Goal: Task Accomplishment & Management: Manage account settings

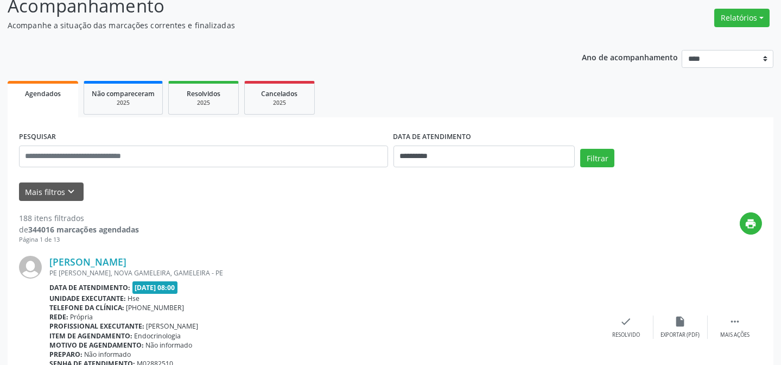
scroll to position [98, 0]
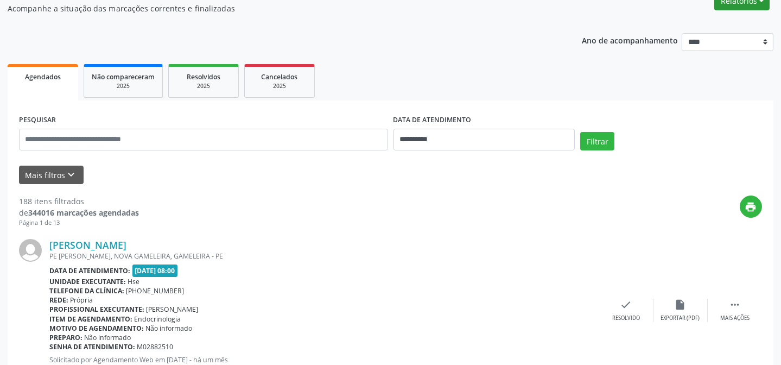
click at [722, 5] on button "Relatórios" at bounding box center [741, 1] width 55 height 18
click at [716, 20] on link "Agendamentos" at bounding box center [711, 23] width 117 height 15
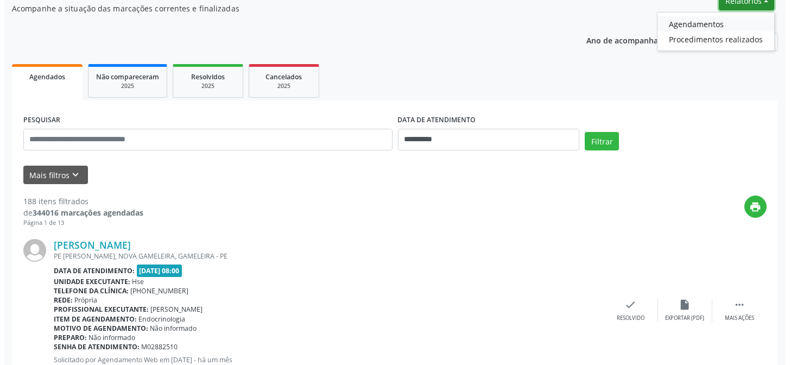
scroll to position [90, 0]
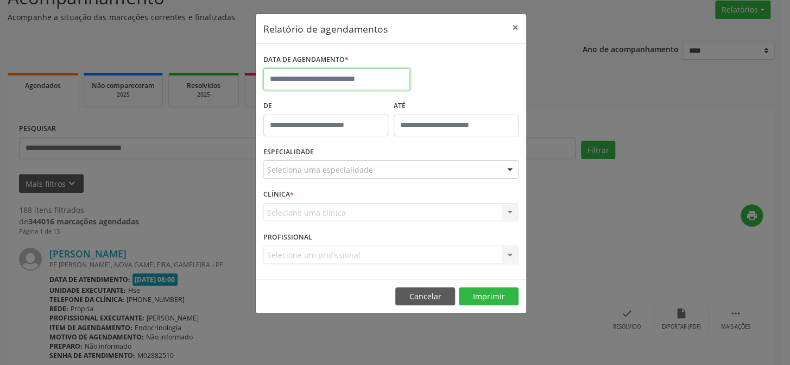
click at [350, 82] on input "text" at bounding box center [336, 79] width 147 height 22
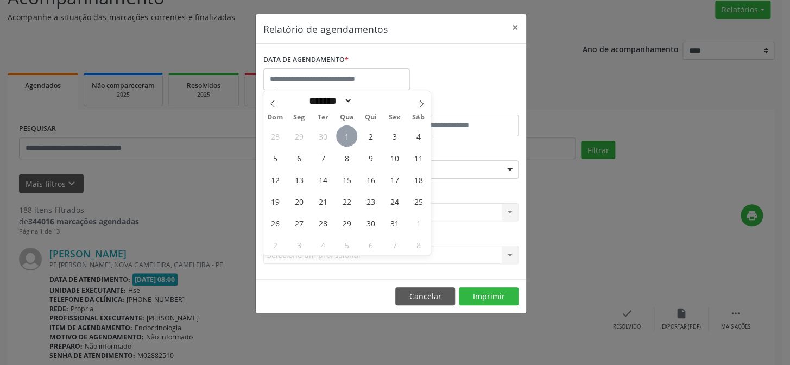
click at [353, 135] on span "1" at bounding box center [346, 135] width 21 height 21
type input "**********"
click at [353, 135] on span "1" at bounding box center [346, 135] width 21 height 21
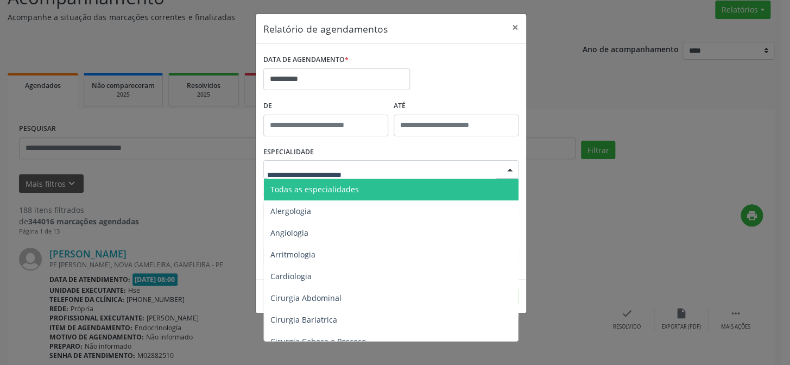
click at [344, 163] on div at bounding box center [390, 169] width 255 height 18
click at [340, 186] on span "Todas as especialidades" at bounding box center [314, 189] width 88 height 10
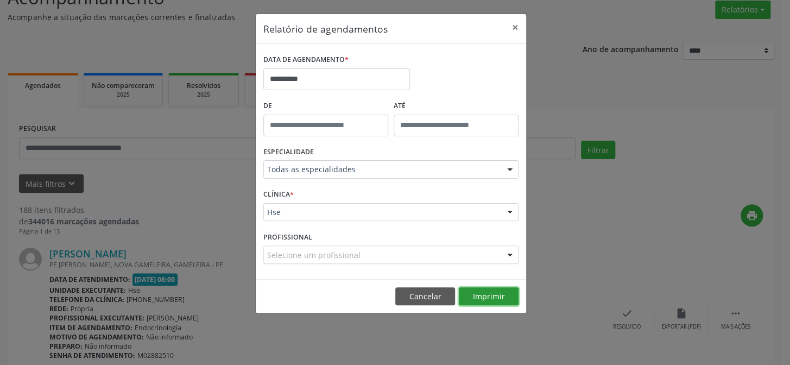
click at [491, 293] on button "Imprimir" at bounding box center [489, 296] width 60 height 18
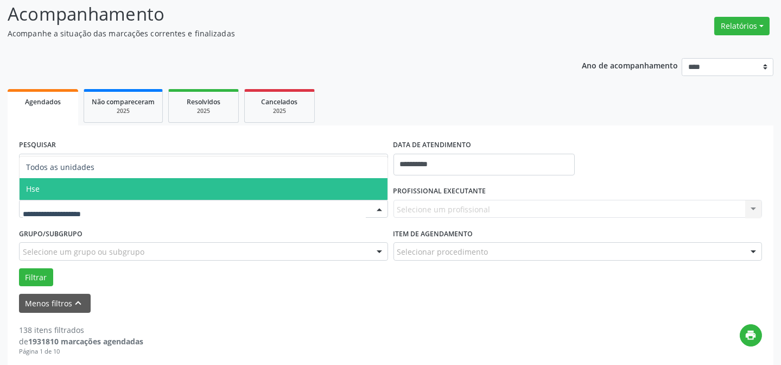
scroll to position [73, 0]
click at [82, 200] on div at bounding box center [203, 209] width 369 height 18
click at [93, 190] on span "Hse" at bounding box center [204, 189] width 368 height 22
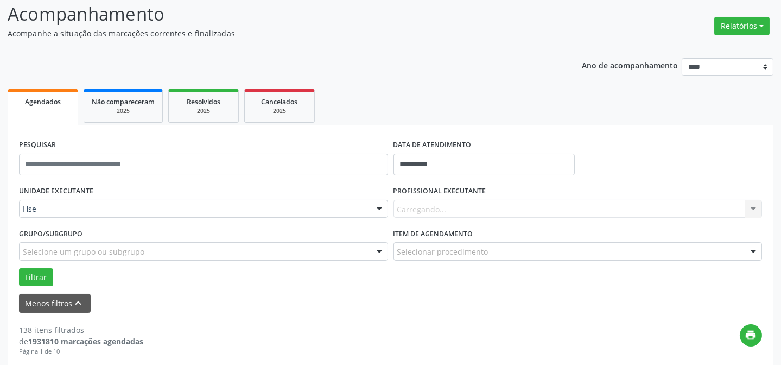
click at [502, 206] on div "Carregando... Nenhum resultado encontrado para: " " Não há nenhuma opção para s…" at bounding box center [577, 209] width 369 height 18
click at [507, 201] on div "Carregando... Nenhum resultado encontrado para: " " Não há nenhuma opção para s…" at bounding box center [577, 209] width 369 height 18
click at [508, 202] on div "Todos os profissionais" at bounding box center [577, 209] width 369 height 18
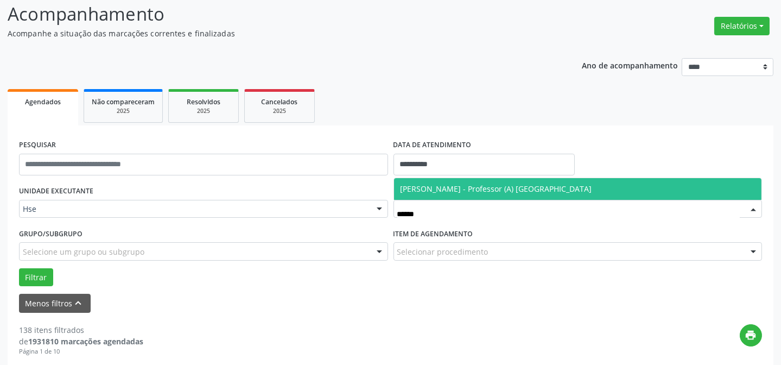
type input "*******"
click at [509, 188] on span "[PERSON_NAME] - Professor (A) [GEOGRAPHIC_DATA]" at bounding box center [497, 188] width 192 height 10
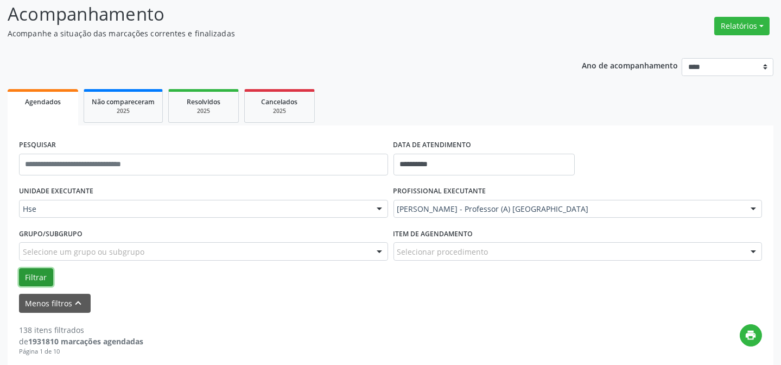
click at [34, 281] on button "Filtrar" at bounding box center [36, 277] width 34 height 18
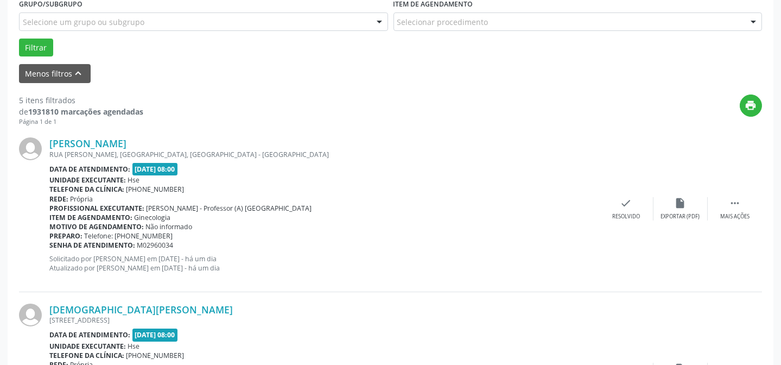
scroll to position [320, 0]
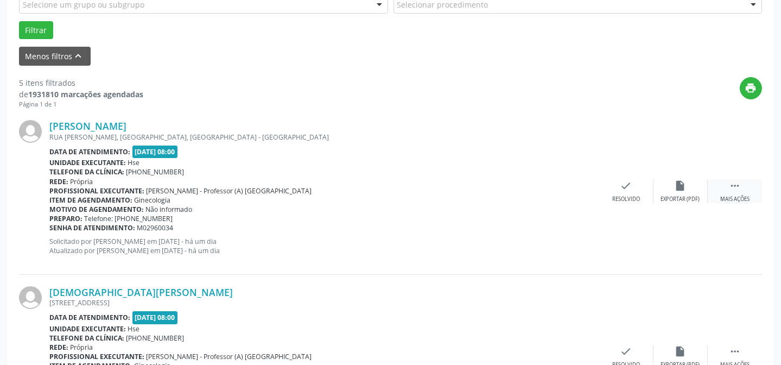
click at [734, 190] on icon "" at bounding box center [735, 186] width 12 height 12
click at [663, 190] on div "alarm_off Não compareceu" at bounding box center [680, 191] width 54 height 23
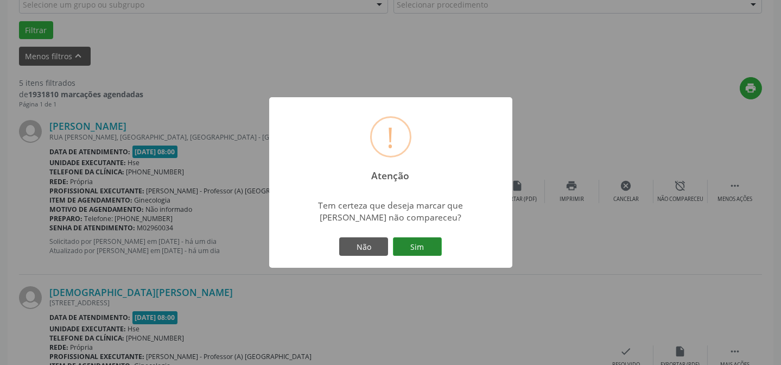
click at [421, 243] on button "Sim" at bounding box center [417, 246] width 49 height 18
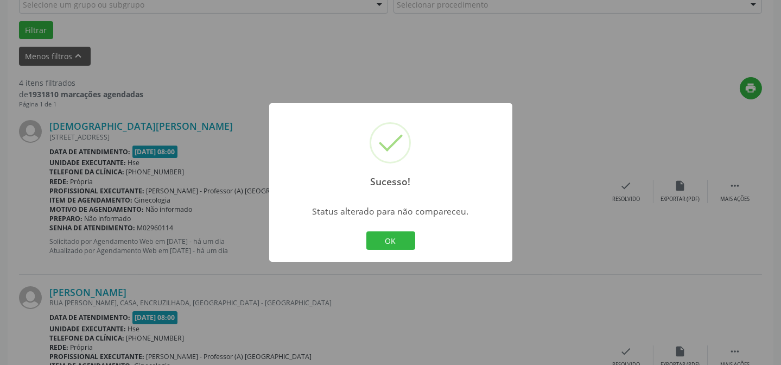
click at [404, 230] on div "OK Cancel" at bounding box center [391, 240] width 54 height 23
click at [397, 238] on button "OK" at bounding box center [390, 240] width 49 height 18
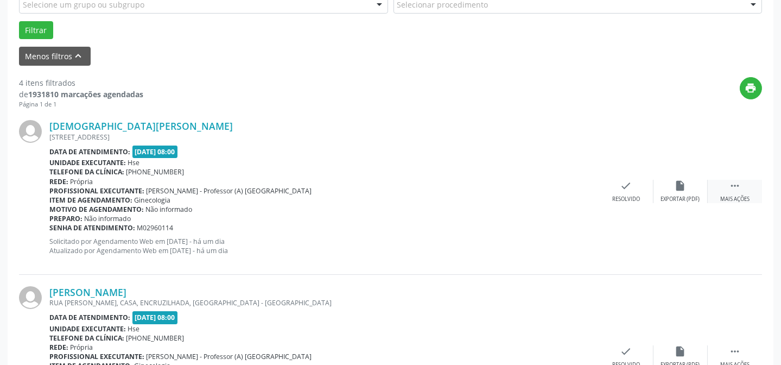
click at [746, 186] on div " Mais ações" at bounding box center [735, 191] width 54 height 23
click at [664, 186] on div "alarm_off Não compareceu" at bounding box center [680, 191] width 54 height 23
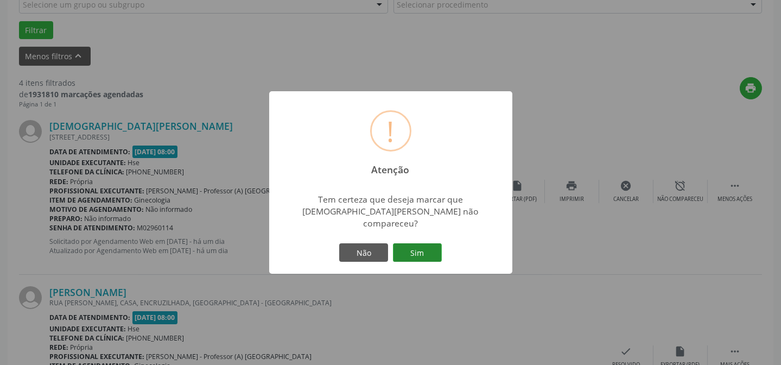
click at [408, 251] on button "Sim" at bounding box center [417, 252] width 49 height 18
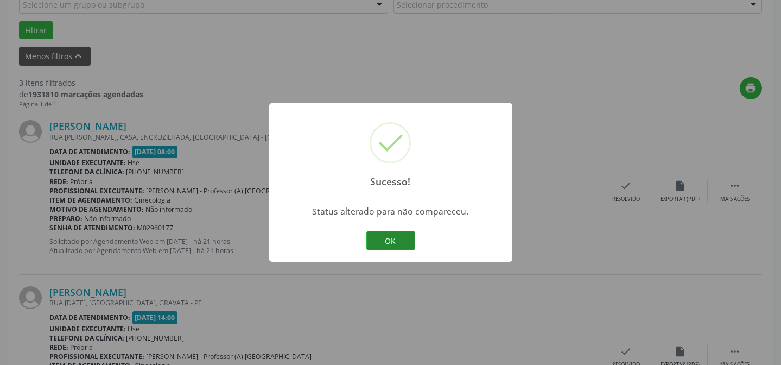
click at [381, 242] on button "OK" at bounding box center [390, 240] width 49 height 18
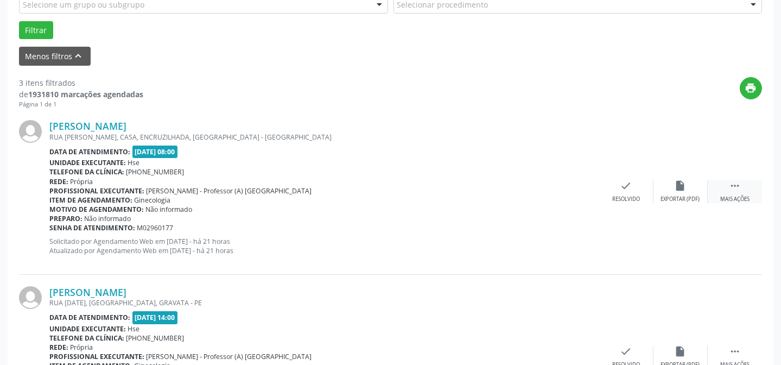
click at [726, 190] on div " Mais ações" at bounding box center [735, 191] width 54 height 23
click at [681, 191] on div "alarm_off Não compareceu" at bounding box center [680, 191] width 54 height 23
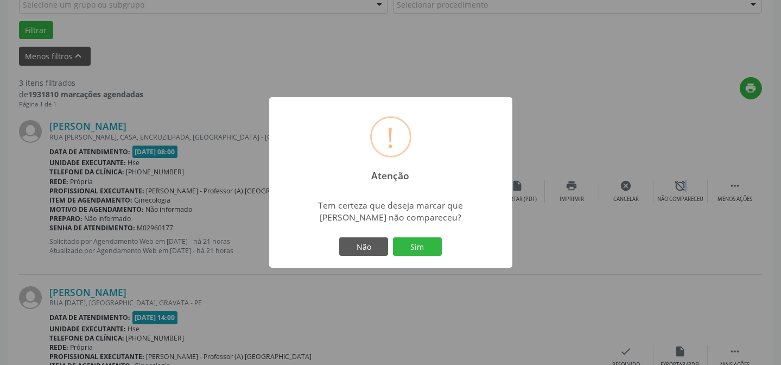
click at [422, 246] on button "Sim" at bounding box center [417, 246] width 49 height 18
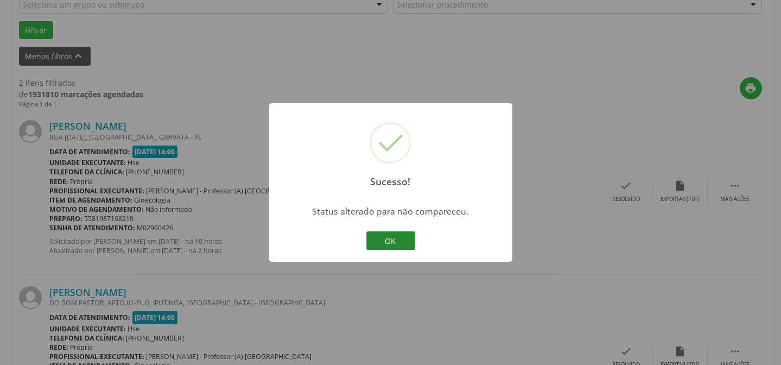
click at [385, 237] on button "OK" at bounding box center [390, 240] width 49 height 18
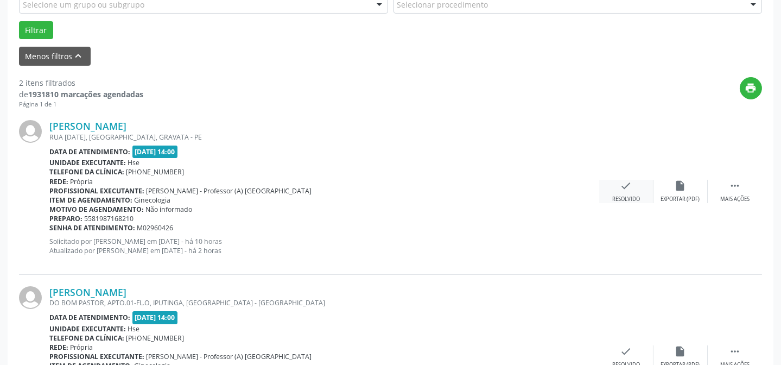
click at [630, 188] on icon "check" at bounding box center [626, 186] width 12 height 12
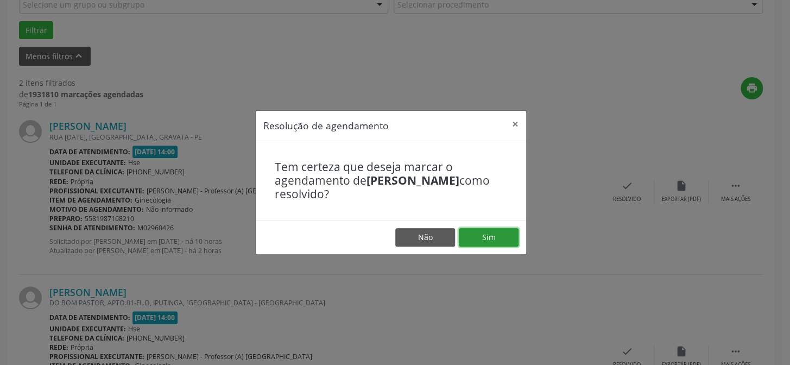
click at [481, 234] on button "Sim" at bounding box center [489, 237] width 60 height 18
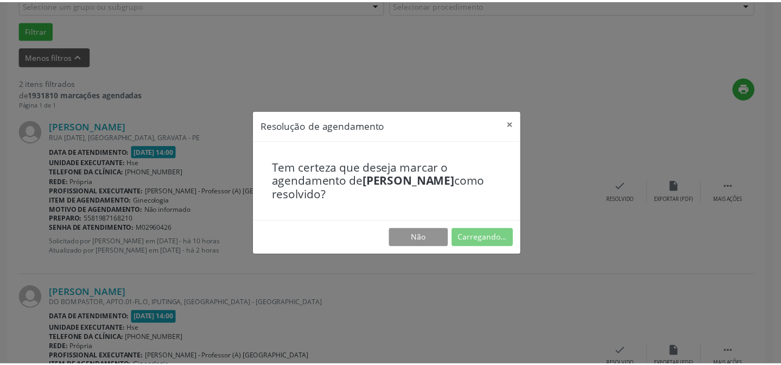
scroll to position [97, 0]
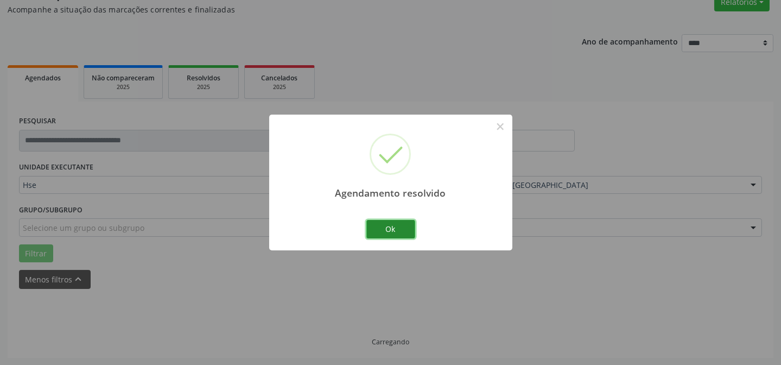
click at [380, 225] on button "Ok" at bounding box center [390, 229] width 49 height 18
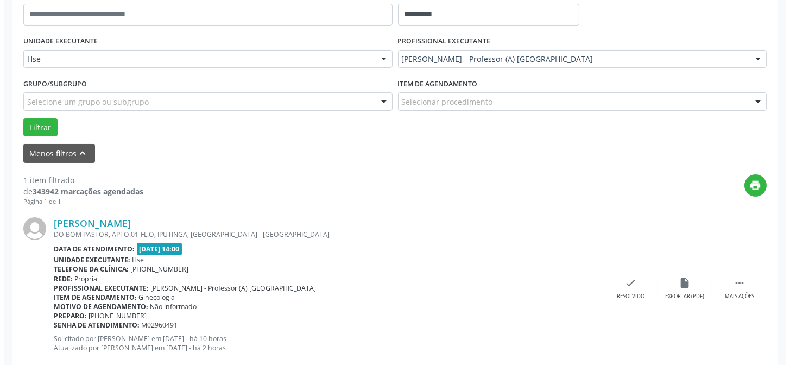
scroll to position [245, 0]
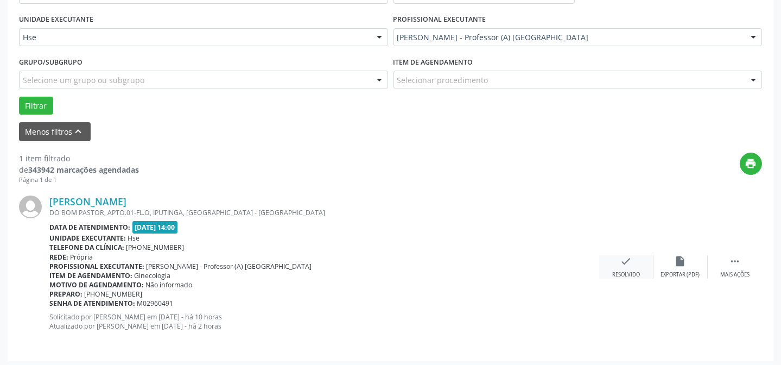
click at [640, 264] on div "check Resolvido" at bounding box center [626, 266] width 54 height 23
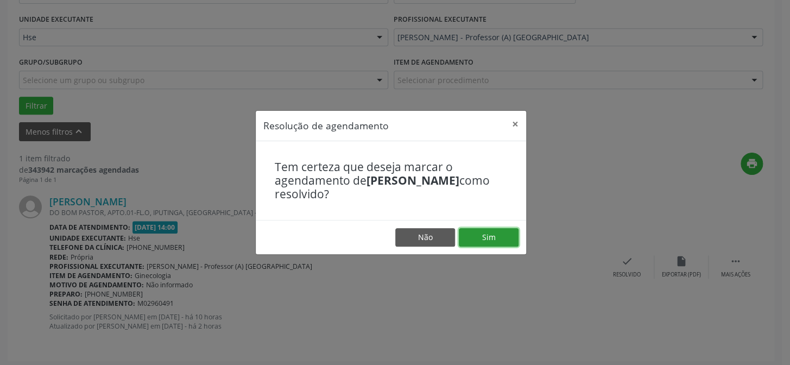
click at [476, 233] on button "Sim" at bounding box center [489, 237] width 60 height 18
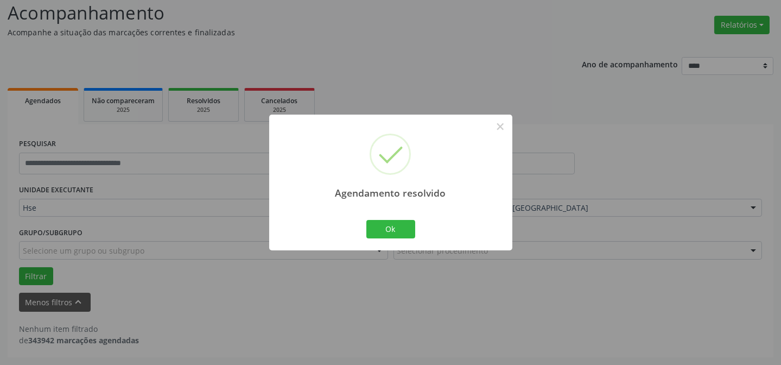
scroll to position [73, 0]
click at [392, 224] on button "Ok" at bounding box center [390, 229] width 49 height 18
